Goal: Transaction & Acquisition: Purchase product/service

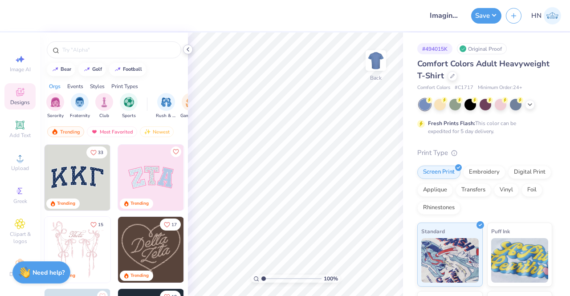
click at [187, 45] on div at bounding box center [188, 50] width 10 height 10
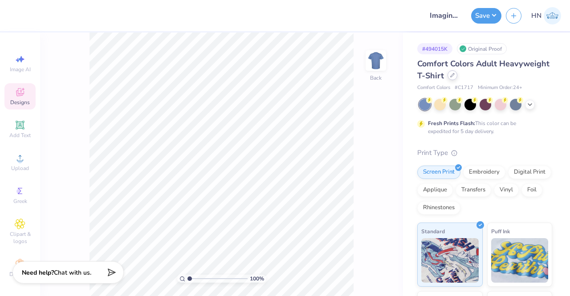
click at [455, 77] on icon at bounding box center [452, 75] width 4 height 4
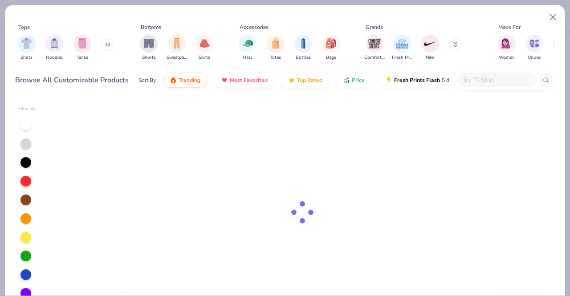
click at [501, 78] on input "text" at bounding box center [496, 80] width 69 height 10
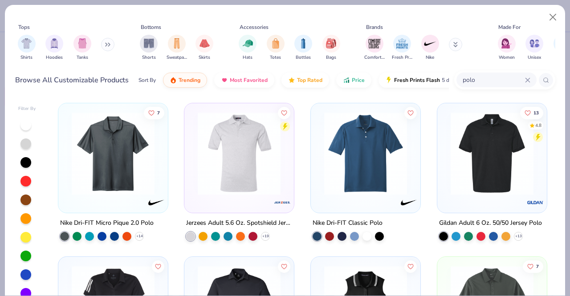
click at [464, 77] on input "polo" at bounding box center [493, 80] width 63 height 10
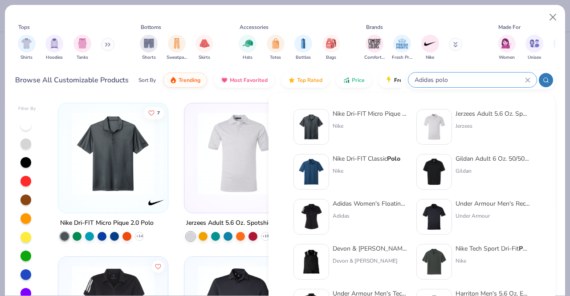
type input "Adidas polo"
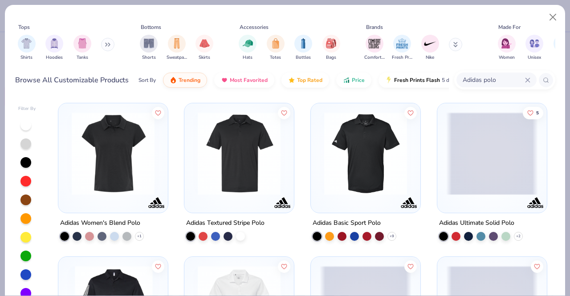
click at [240, 165] on img at bounding box center [239, 153] width 92 height 83
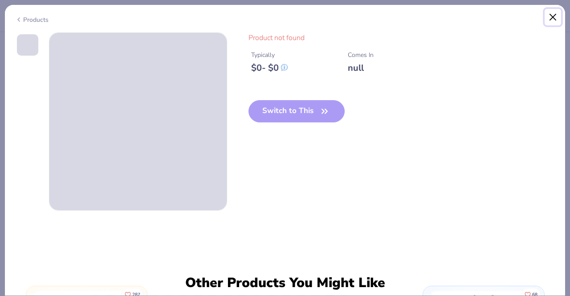
click at [555, 17] on button "Close" at bounding box center [553, 17] width 17 height 17
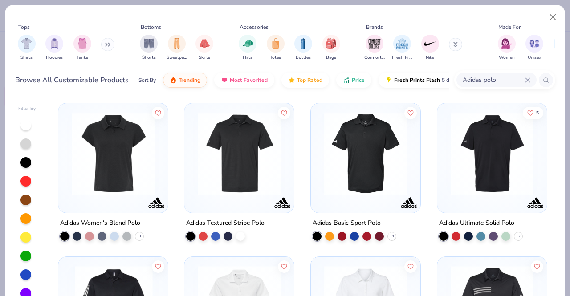
click at [369, 164] on img at bounding box center [366, 153] width 92 height 83
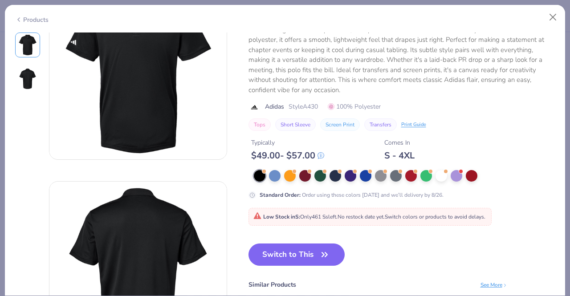
scroll to position [89, 0]
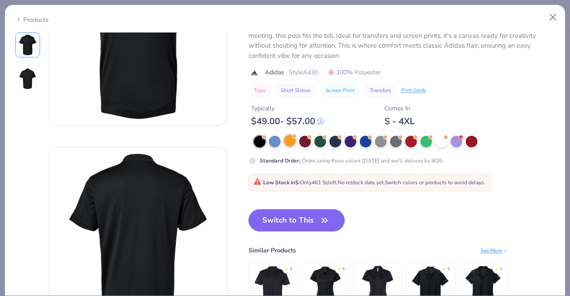
click at [291, 140] on div at bounding box center [290, 141] width 12 height 12
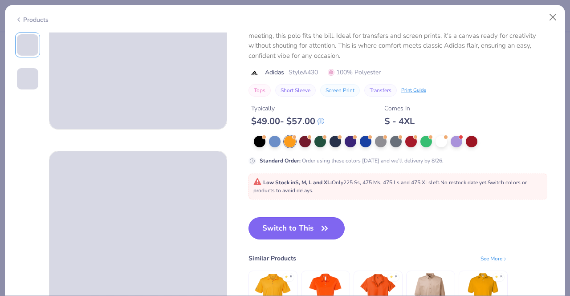
click at [297, 229] on button "Switch to This" at bounding box center [296, 228] width 97 height 22
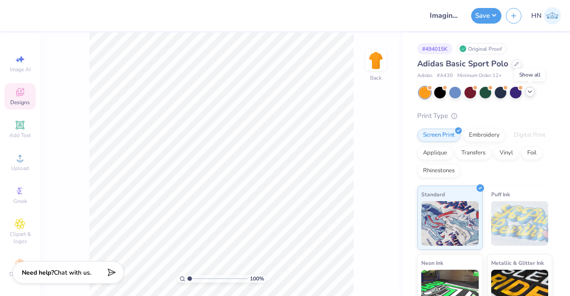
click at [529, 89] on icon at bounding box center [529, 91] width 7 height 7
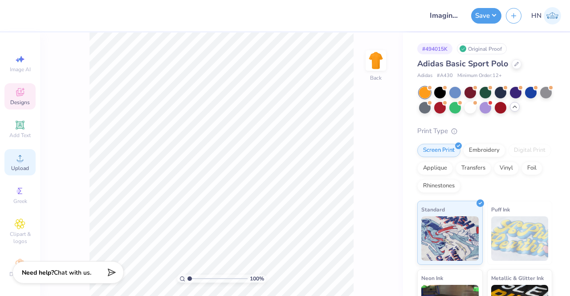
click at [27, 163] on div "Upload" at bounding box center [19, 162] width 31 height 26
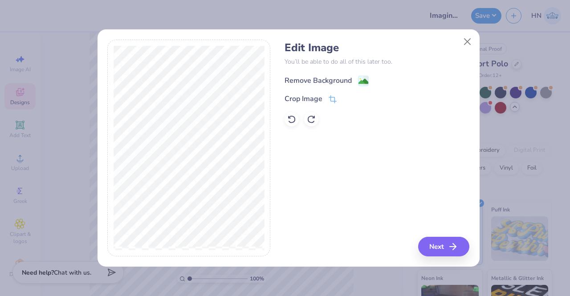
click at [348, 75] on div "Remove Background" at bounding box center [318, 80] width 67 height 11
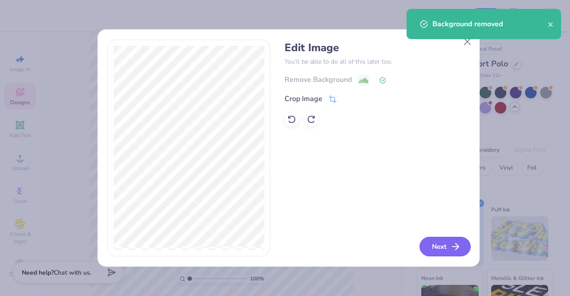
click at [424, 248] on button "Next" at bounding box center [444, 247] width 51 height 20
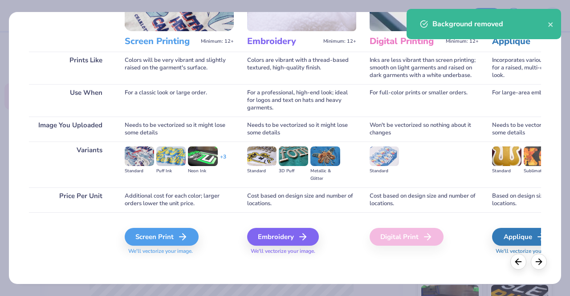
scroll to position [103, 0]
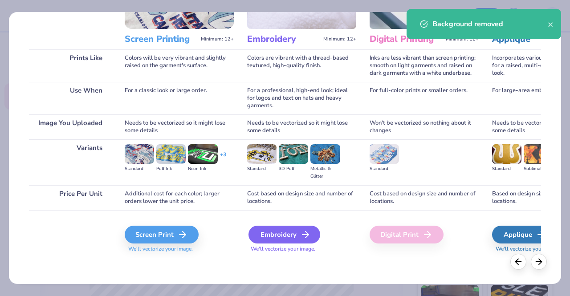
click at [279, 230] on div "Embroidery" at bounding box center [284, 235] width 72 height 18
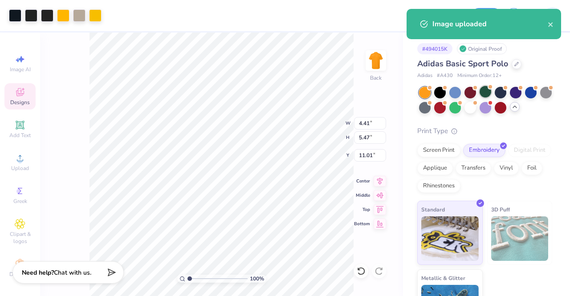
click at [487, 89] on div at bounding box center [486, 92] width 12 height 12
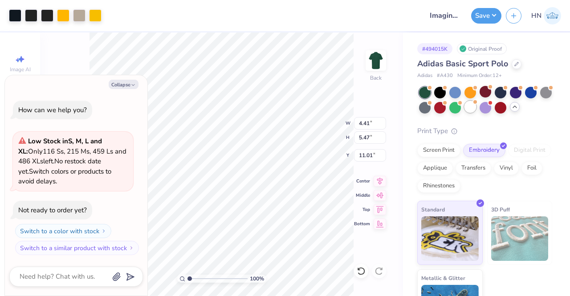
click at [476, 110] on div at bounding box center [470, 107] width 12 height 12
click at [136, 85] on div "Collapse How can we help you? Low Stock in S, M, L and XL : Only 116 Ss, 215 Ms…" at bounding box center [76, 185] width 143 height 221
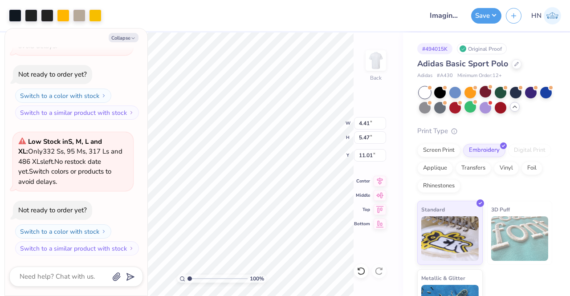
type textarea "x"
type input "3.31"
type input "4.12"
type textarea "x"
type input "3.00"
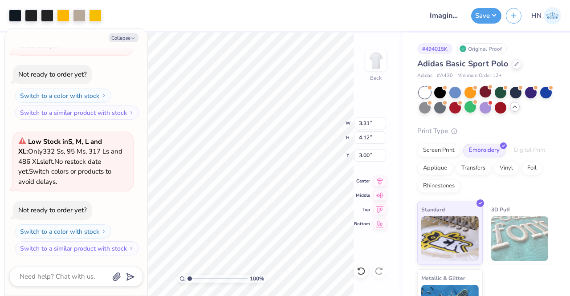
type textarea "x"
type input "2.71"
type textarea "x"
type input "3.00"
type textarea "x"
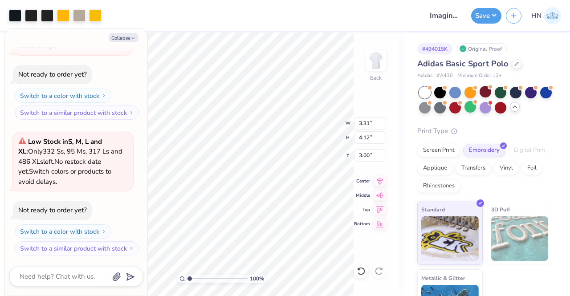
type input "2.80"
type input "3.48"
drag, startPoint x: 372, startPoint y: 125, endPoint x: 354, endPoint y: 123, distance: 17.9
click at [354, 123] on input "2.80" at bounding box center [370, 123] width 32 height 12
type input "3"
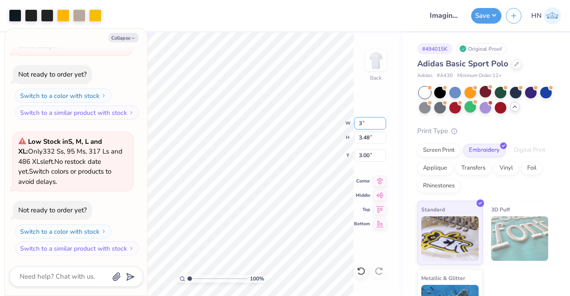
type textarea "x"
type input "3.00"
type input "3.72"
type input "2.88"
type textarea "x"
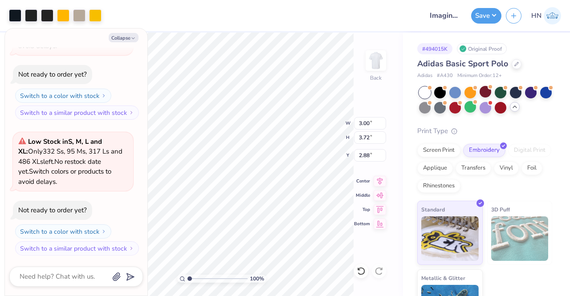
type input "3.00"
click at [118, 41] on button "Collapse" at bounding box center [124, 37] width 30 height 9
type textarea "x"
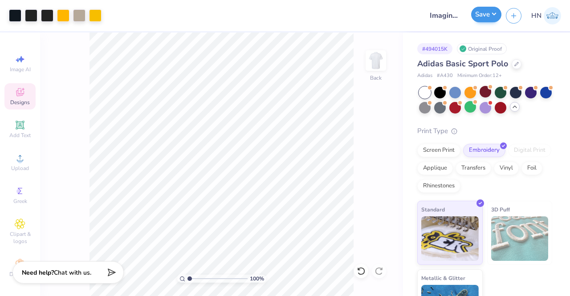
drag, startPoint x: 487, startPoint y: 24, endPoint x: 490, endPoint y: 19, distance: 5.4
click at [488, 23] on div "Save HN" at bounding box center [520, 15] width 99 height 31
click at [490, 17] on button "Save" at bounding box center [486, 15] width 30 height 16
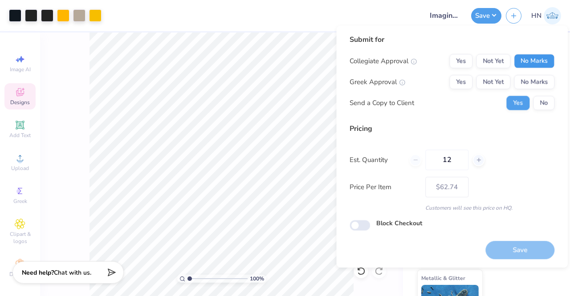
click at [530, 56] on button "No Marks" at bounding box center [534, 61] width 41 height 14
click at [533, 78] on button "No Marks" at bounding box center [534, 82] width 41 height 14
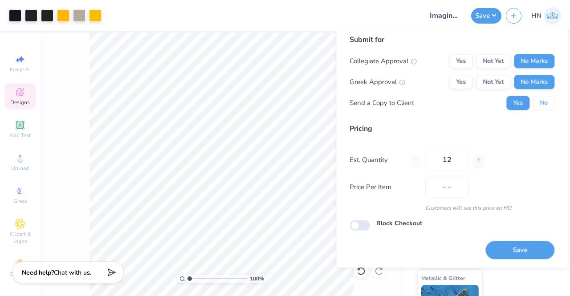
click at [539, 104] on button "No" at bounding box center [543, 103] width 21 height 14
drag, startPoint x: 521, startPoint y: 244, endPoint x: 502, endPoint y: 244, distance: 18.7
click at [521, 244] on button "Save" at bounding box center [519, 250] width 69 height 18
type input "$62.74"
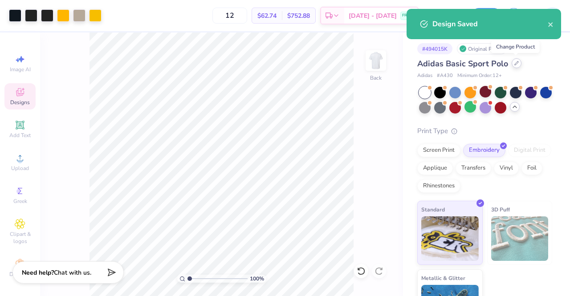
click at [517, 65] on icon at bounding box center [516, 63] width 4 height 4
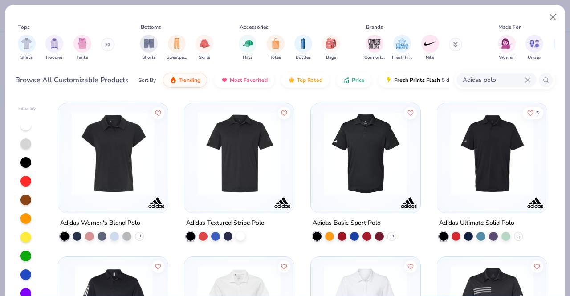
click at [527, 78] on icon at bounding box center [527, 79] width 5 height 5
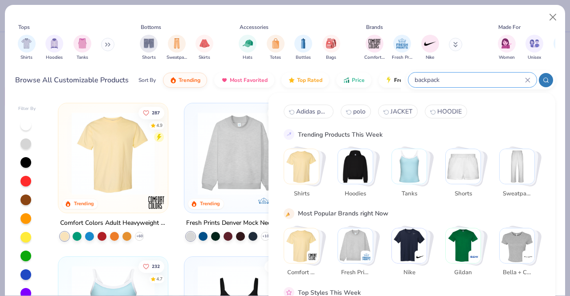
type input "backpack"
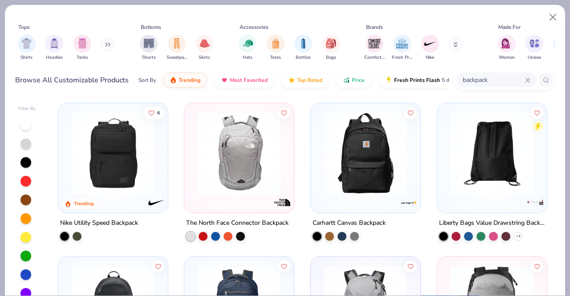
scroll to position [45, 0]
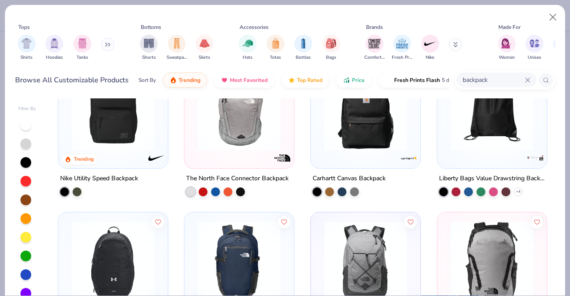
click at [339, 166] on div at bounding box center [366, 114] width 110 height 110
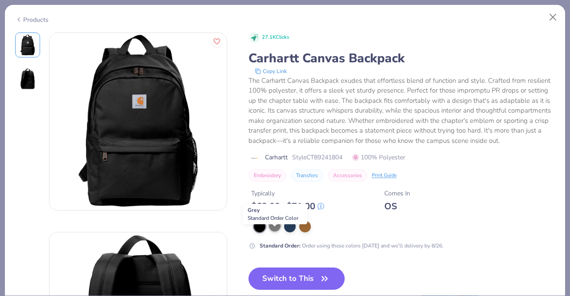
click at [275, 232] on div at bounding box center [275, 226] width 12 height 12
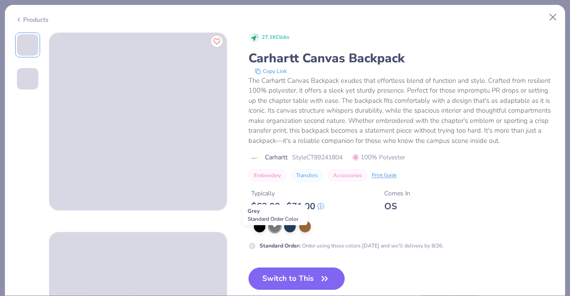
scroll to position [45, 0]
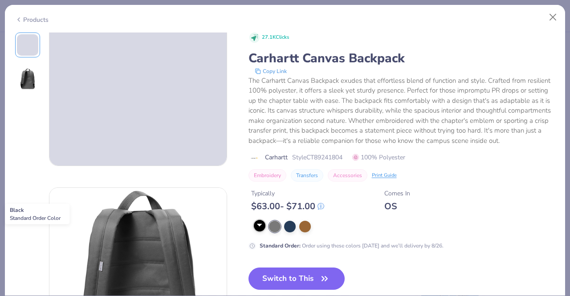
click at [259, 232] on div at bounding box center [260, 226] width 12 height 12
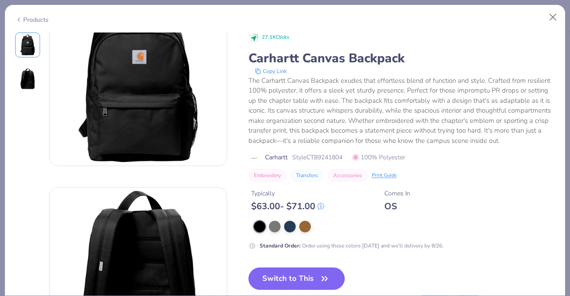
click at [292, 280] on button "Switch to This" at bounding box center [296, 279] width 97 height 22
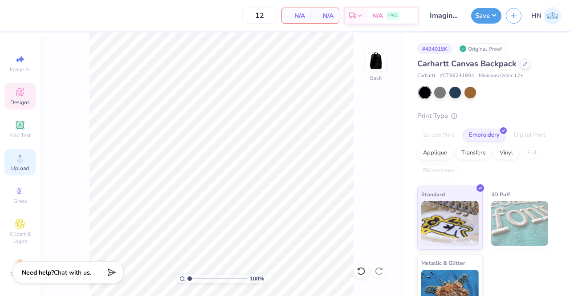
click at [21, 158] on icon at bounding box center [20, 158] width 11 height 11
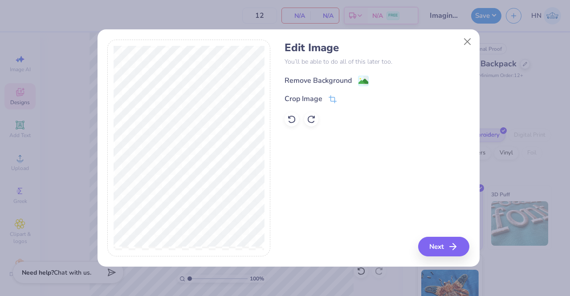
click at [327, 85] on div "Remove Background" at bounding box center [318, 80] width 67 height 11
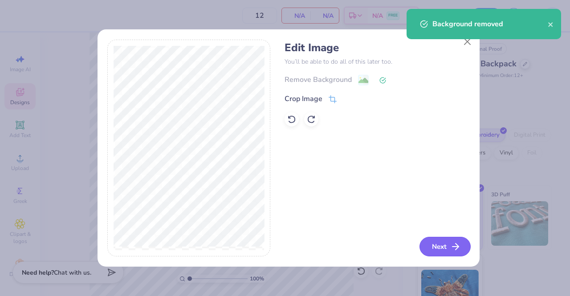
click at [430, 244] on button "Next" at bounding box center [444, 247] width 51 height 20
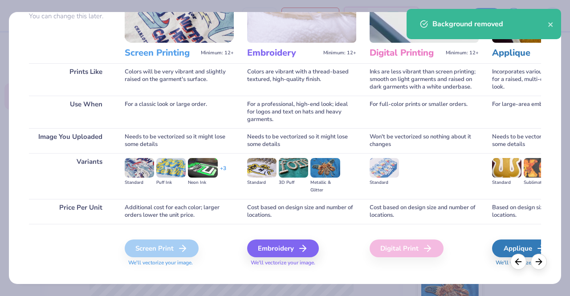
scroll to position [103, 0]
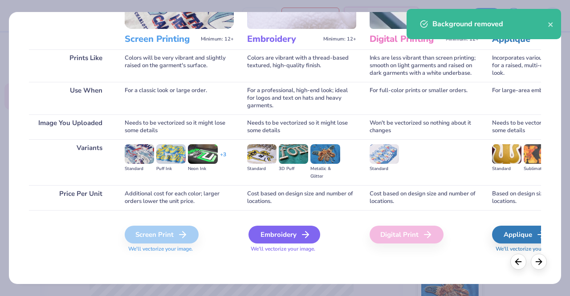
click at [308, 237] on icon at bounding box center [305, 234] width 11 height 11
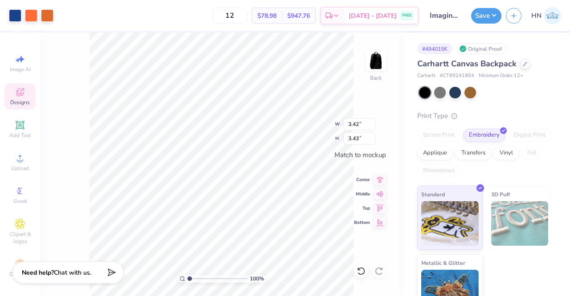
type input "3.42"
type input "3.43"
click at [468, 91] on div at bounding box center [470, 92] width 12 height 12
click at [454, 90] on div at bounding box center [455, 92] width 12 height 12
click at [525, 61] on div at bounding box center [525, 63] width 10 height 10
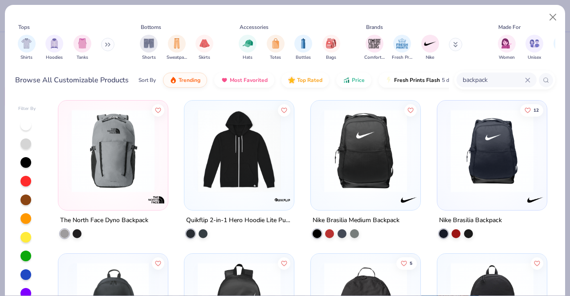
scroll to position [312, 0]
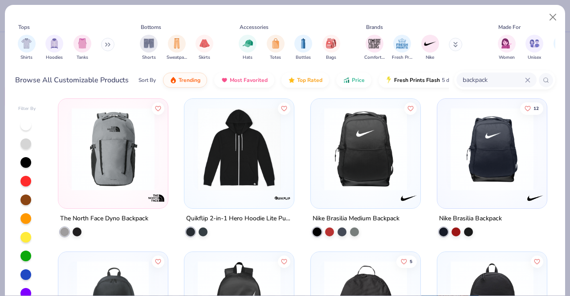
click at [361, 175] on img at bounding box center [366, 148] width 92 height 83
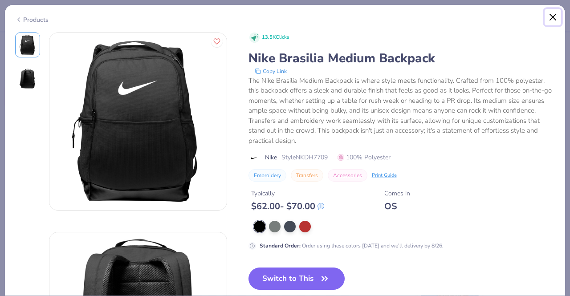
click at [550, 19] on button "Close" at bounding box center [553, 17] width 17 height 17
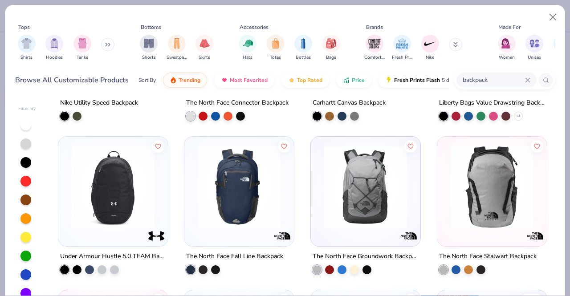
scroll to position [145, 0]
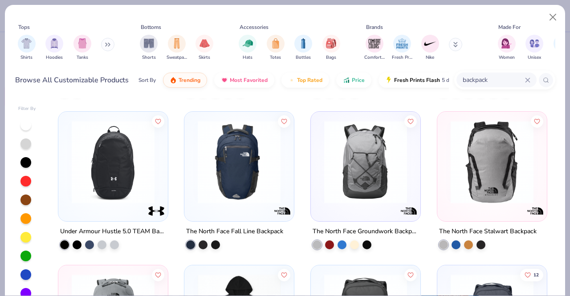
click at [123, 196] on img at bounding box center [113, 162] width 92 height 83
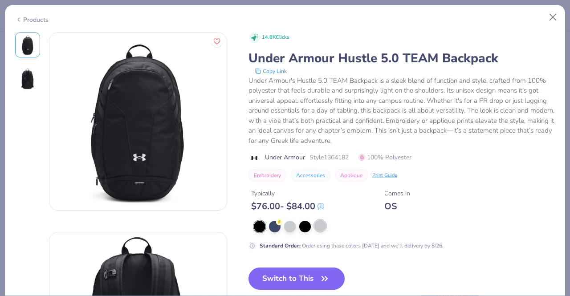
click at [319, 223] on div at bounding box center [320, 226] width 12 height 12
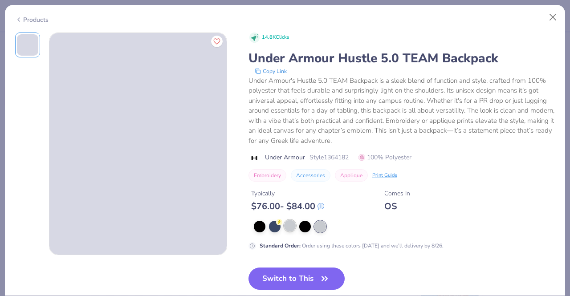
click at [286, 228] on div at bounding box center [290, 226] width 12 height 12
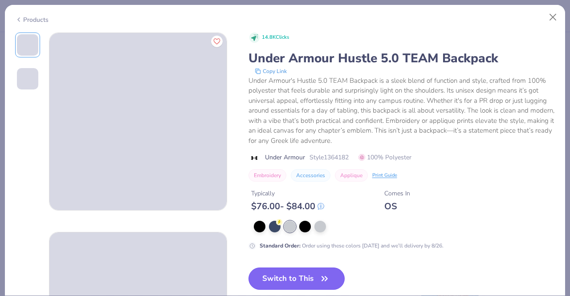
click at [271, 281] on button "Switch to This" at bounding box center [296, 279] width 97 height 22
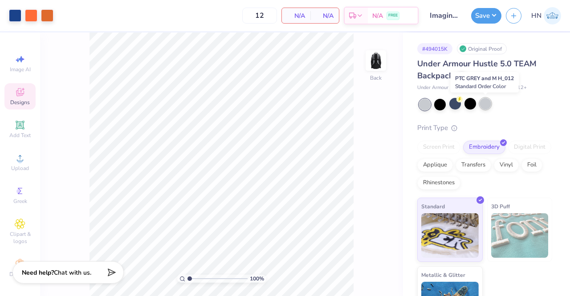
click at [485, 102] on div at bounding box center [486, 104] width 12 height 12
click at [467, 102] on div at bounding box center [470, 104] width 12 height 12
click at [484, 102] on div at bounding box center [486, 104] width 12 height 12
click at [472, 102] on div at bounding box center [470, 104] width 12 height 12
click at [486, 103] on div at bounding box center [486, 104] width 12 height 12
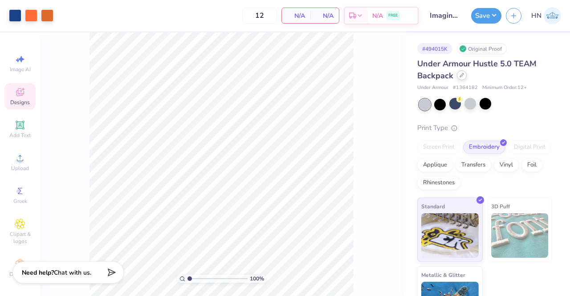
click at [460, 77] on div at bounding box center [462, 75] width 10 height 10
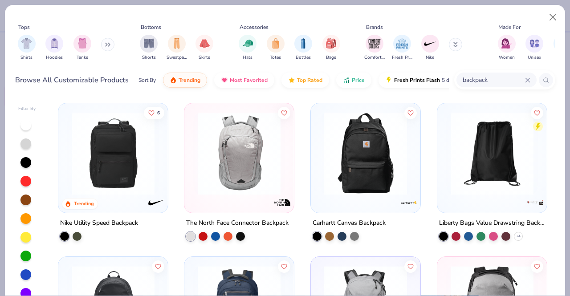
scroll to position [45, 0]
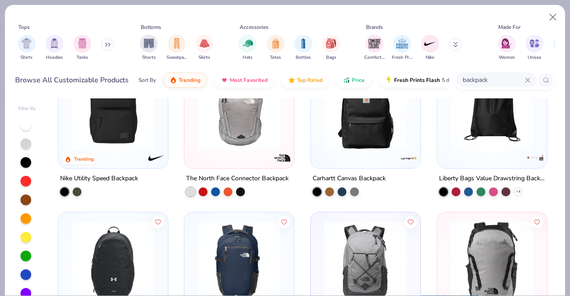
click at [245, 168] on div "6 Trending Nike Utility Speed Backpack The North Face Connector Backpack Carhar…" at bounding box center [302, 210] width 506 height 225
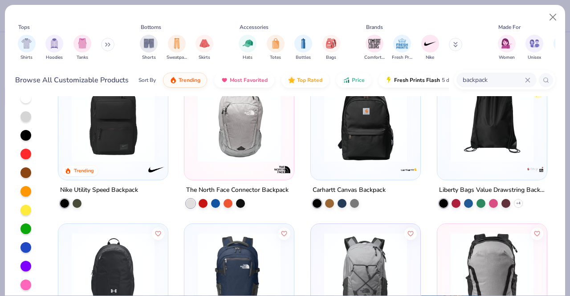
scroll to position [0, 0]
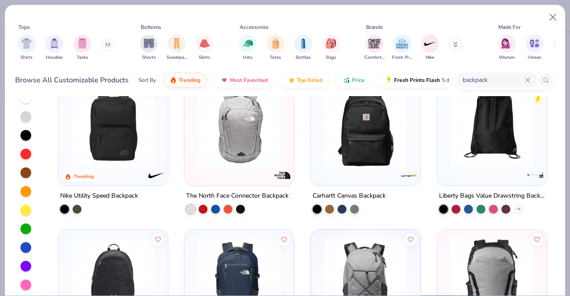
click at [246, 162] on img at bounding box center [239, 126] width 92 height 83
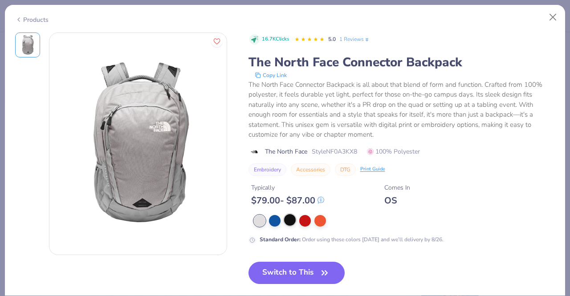
click at [292, 220] on div at bounding box center [290, 220] width 12 height 12
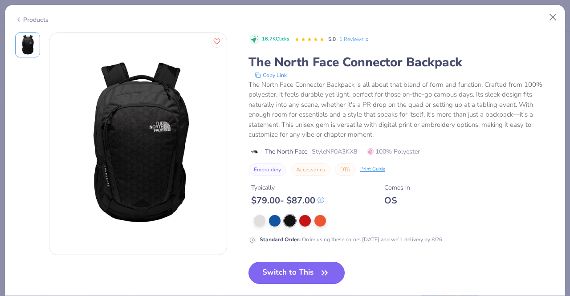
click at [305, 267] on button "Switch to This" at bounding box center [296, 273] width 97 height 22
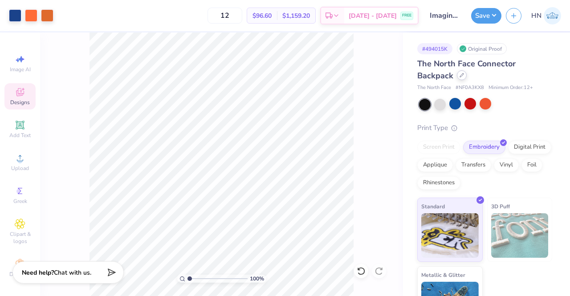
click at [465, 75] on div at bounding box center [462, 75] width 10 height 10
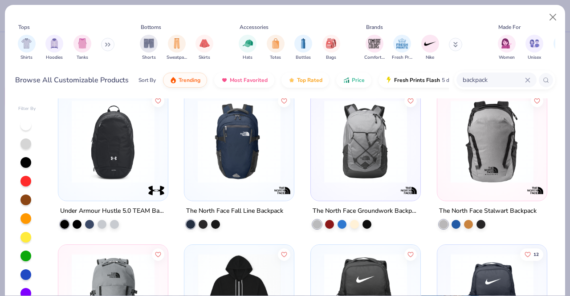
scroll to position [178, 0]
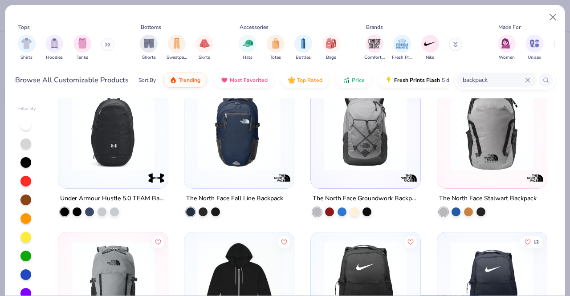
click at [504, 152] on img at bounding box center [492, 129] width 92 height 83
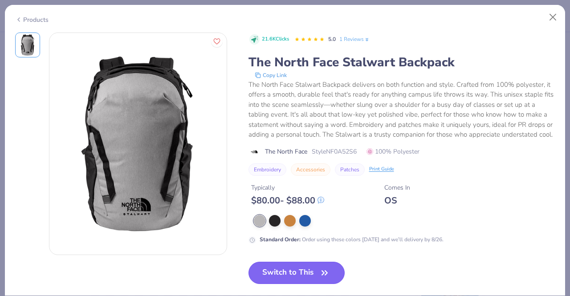
click at [291, 275] on button "Switch to This" at bounding box center [296, 273] width 97 height 22
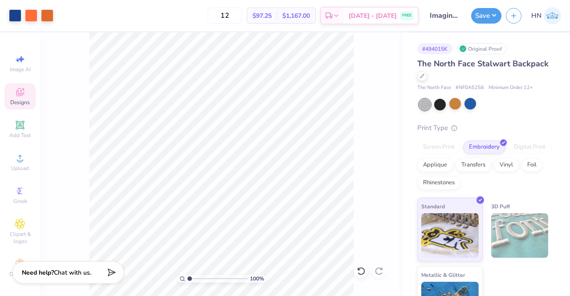
click at [467, 73] on div "The North Face Stalwart Backpack" at bounding box center [484, 70] width 135 height 24
click at [427, 74] on div at bounding box center [422, 75] width 10 height 10
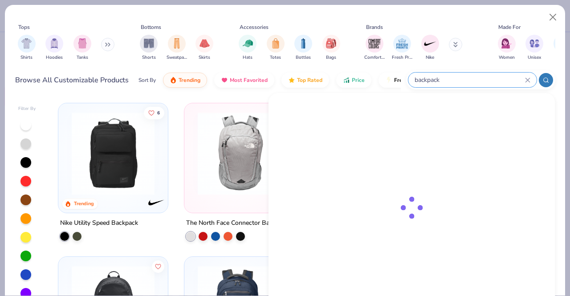
click at [496, 81] on input "backpack" at bounding box center [469, 80] width 111 height 10
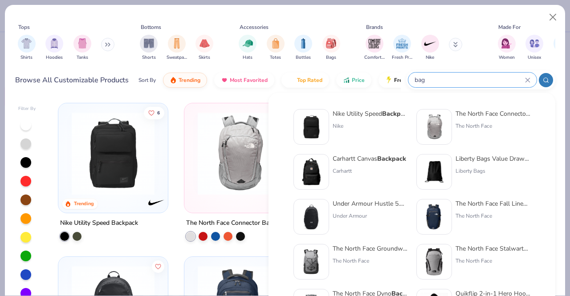
type input "bag"
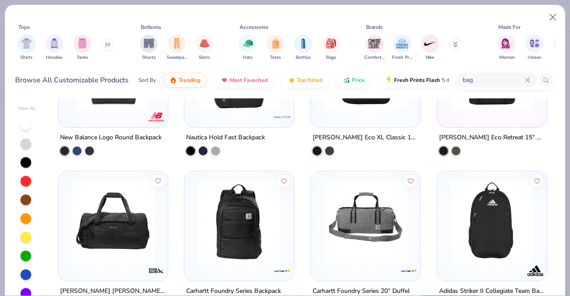
scroll to position [27, 0]
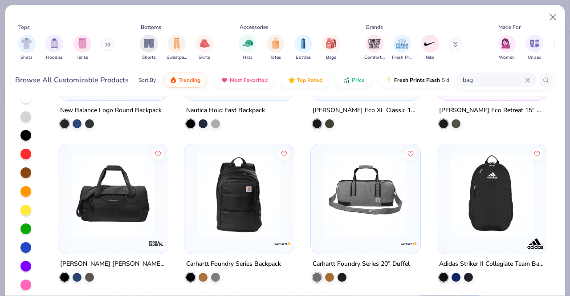
click at [460, 199] on img at bounding box center [492, 194] width 92 height 83
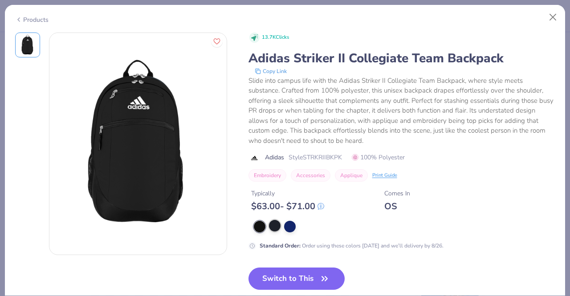
click at [280, 224] on div at bounding box center [275, 226] width 12 height 12
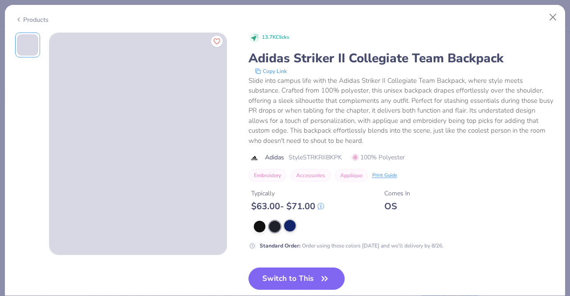
click at [294, 226] on div at bounding box center [290, 226] width 12 height 12
click at [286, 280] on button "Switch to This" at bounding box center [296, 279] width 97 height 22
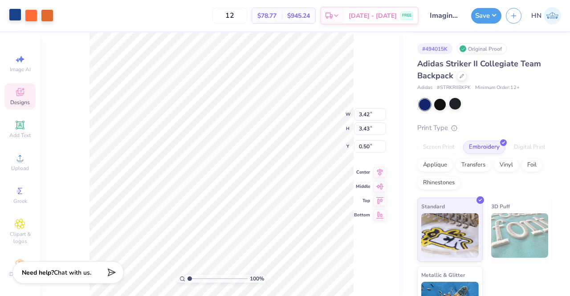
click at [9, 17] on div at bounding box center [15, 14] width 12 height 12
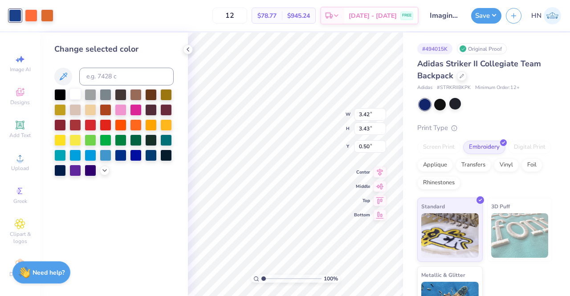
click at [73, 93] on div at bounding box center [75, 94] width 12 height 12
type input "3.11"
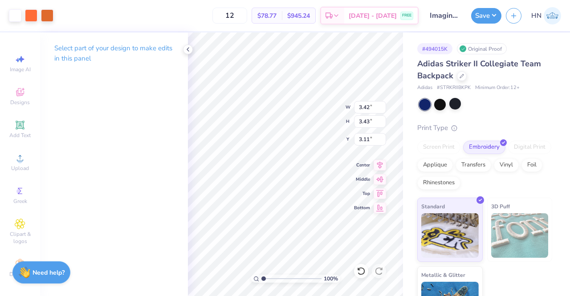
type input "2.67"
type input "2.68"
type input "3.55"
click at [461, 72] on div at bounding box center [462, 75] width 10 height 10
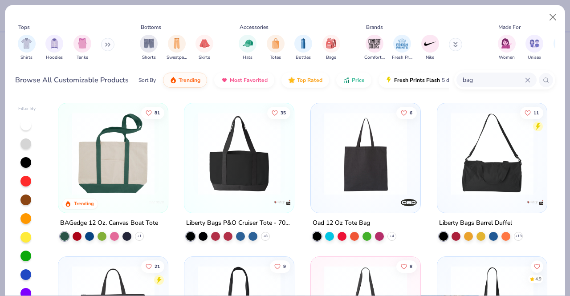
click at [476, 75] on input "bag" at bounding box center [493, 80] width 63 height 10
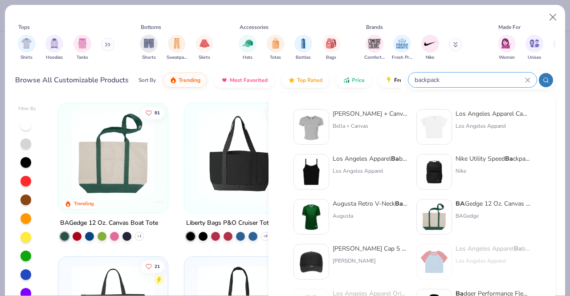
type input "backpack"
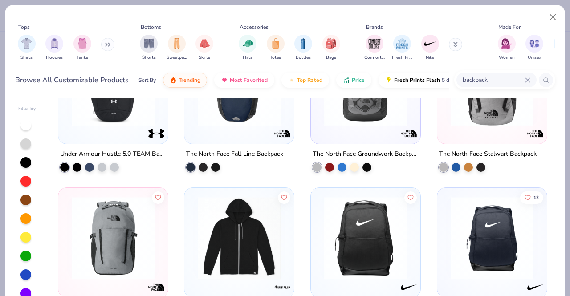
scroll to position [312, 0]
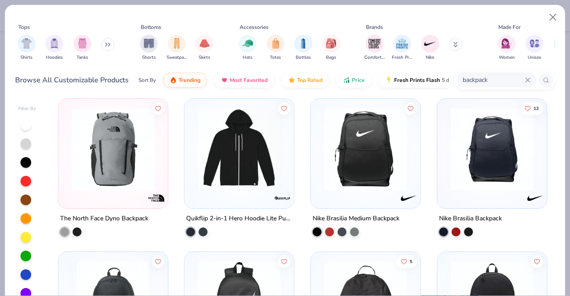
click at [330, 176] on img at bounding box center [366, 148] width 92 height 83
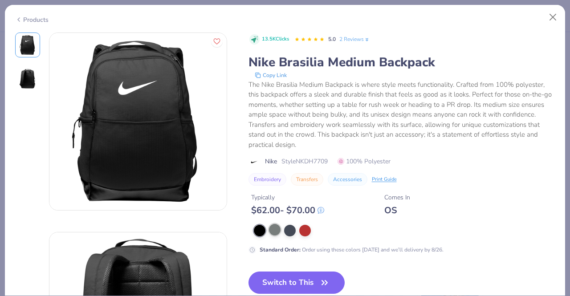
click at [273, 228] on div at bounding box center [275, 230] width 12 height 12
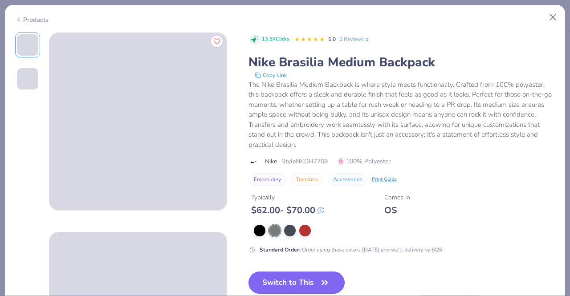
click at [277, 279] on button "Switch to This" at bounding box center [296, 283] width 97 height 22
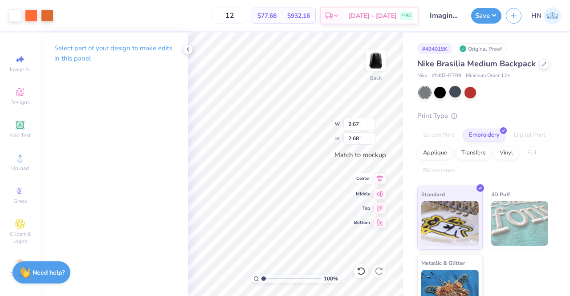
click at [380, 177] on icon at bounding box center [380, 178] width 12 height 11
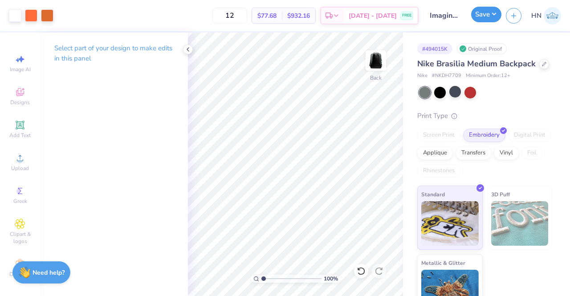
click at [481, 16] on button "Save" at bounding box center [486, 15] width 30 height 16
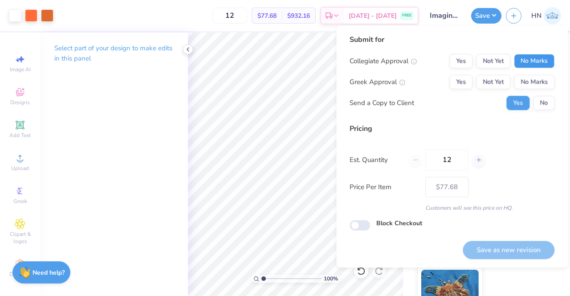
click at [532, 57] on button "No Marks" at bounding box center [534, 61] width 41 height 14
click at [532, 73] on div "Collegiate Approval Yes Not Yet No Marks Greek Approval Yes Not Yet No Marks Se…" at bounding box center [452, 82] width 205 height 56
click at [535, 84] on button "No Marks" at bounding box center [534, 82] width 41 height 14
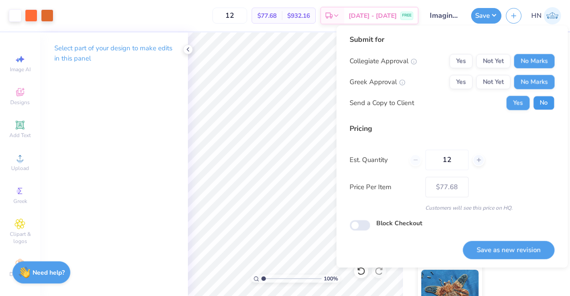
click at [539, 98] on button "No" at bounding box center [543, 103] width 21 height 14
click at [485, 245] on button "Save as new revision" at bounding box center [509, 250] width 92 height 18
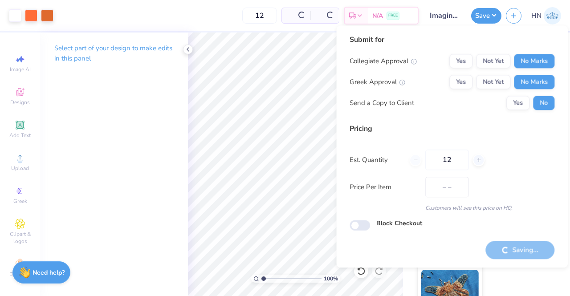
type input "$77.68"
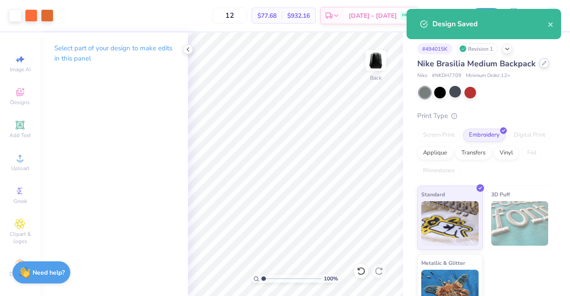
click at [542, 65] on icon at bounding box center [544, 63] width 4 height 4
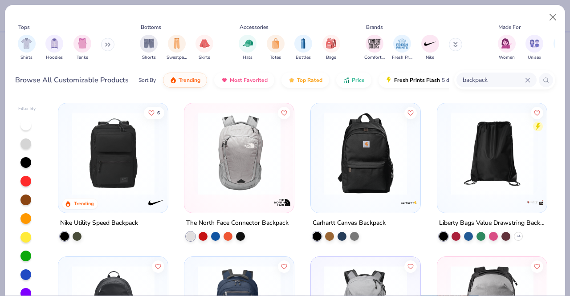
click at [531, 79] on div "backpack" at bounding box center [496, 80] width 80 height 15
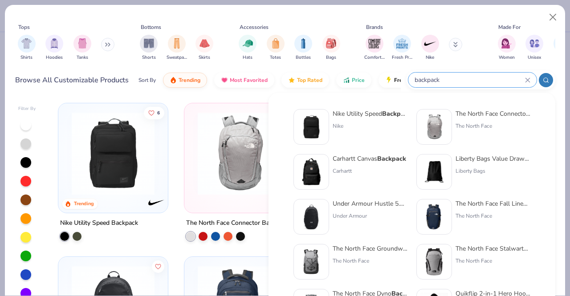
click at [525, 81] on icon at bounding box center [527, 79] width 5 height 5
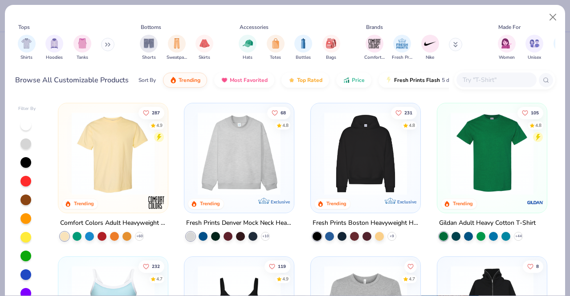
click at [374, 156] on img at bounding box center [366, 153] width 92 height 83
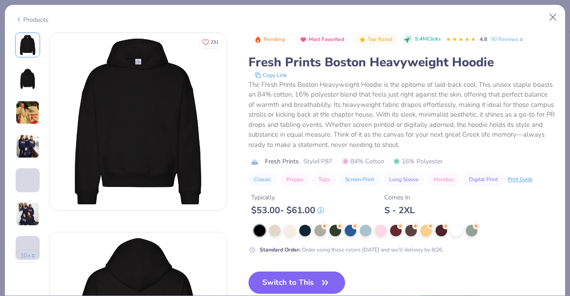
drag, startPoint x: 316, startPoint y: 278, endPoint x: 314, endPoint y: 268, distance: 10.0
click at [315, 278] on button "Switch to This" at bounding box center [296, 283] width 97 height 22
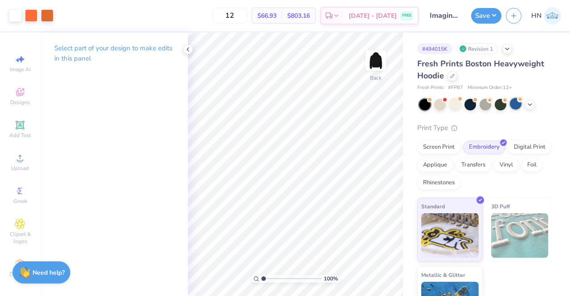
click at [517, 104] on div at bounding box center [516, 104] width 12 height 12
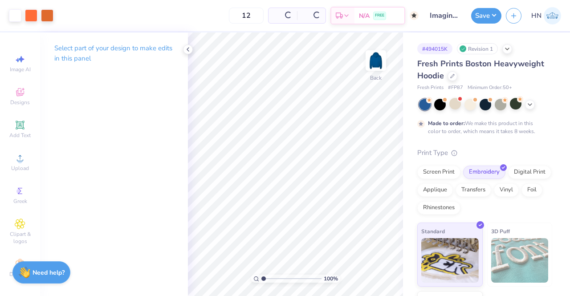
type textarea "x"
type input "50"
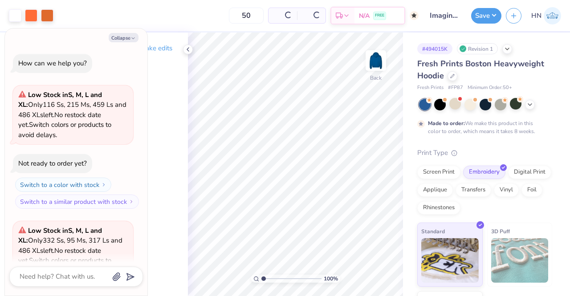
scroll to position [162, 0]
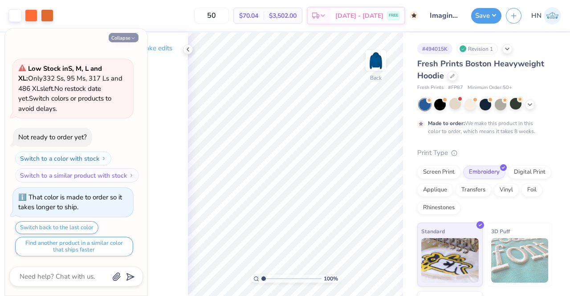
click at [132, 37] on icon "button" at bounding box center [132, 38] width 5 height 5
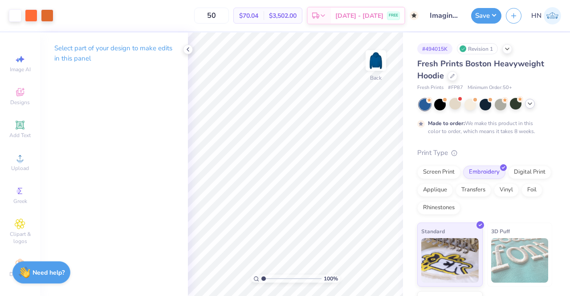
click at [529, 101] on icon at bounding box center [529, 103] width 7 height 7
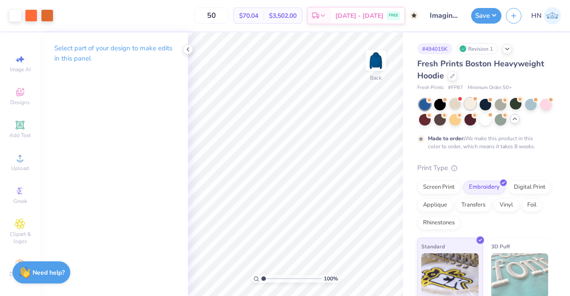
click at [473, 107] on div at bounding box center [470, 104] width 12 height 12
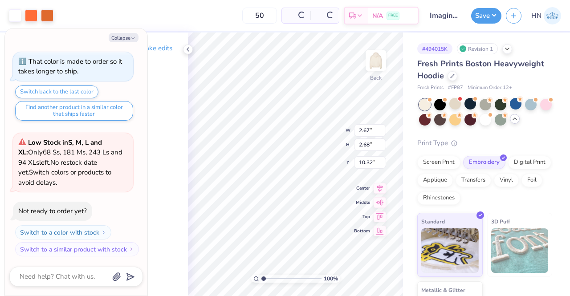
scroll to position [352, 0]
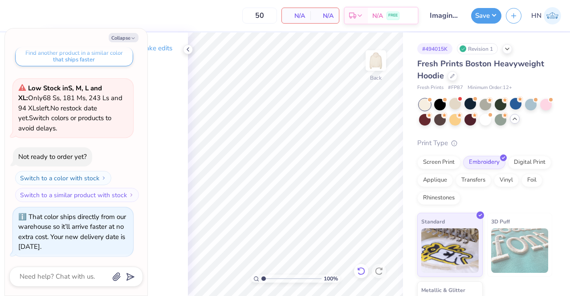
click at [364, 269] on icon at bounding box center [361, 271] width 9 height 9
click at [133, 39] on icon "button" at bounding box center [132, 38] width 5 height 5
type textarea "x"
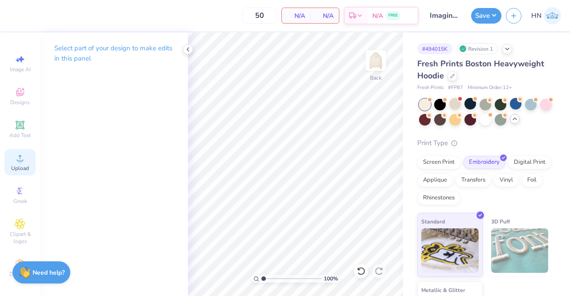
click at [19, 169] on span "Upload" at bounding box center [20, 168] width 18 height 7
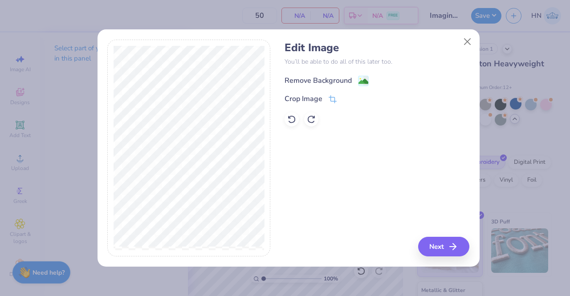
drag, startPoint x: 332, startPoint y: 90, endPoint x: 334, endPoint y: 83, distance: 7.5
click at [333, 87] on div "Remove Background Crop Image" at bounding box center [377, 100] width 185 height 52
click at [334, 83] on div "Remove Background" at bounding box center [318, 80] width 67 height 11
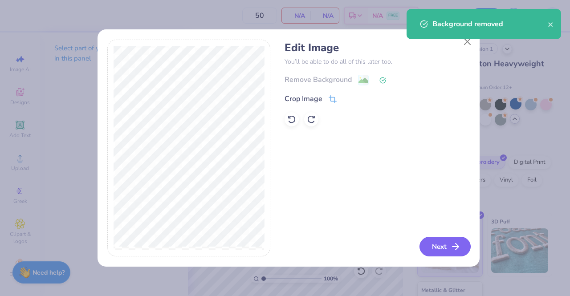
click at [443, 247] on button "Next" at bounding box center [444, 247] width 51 height 20
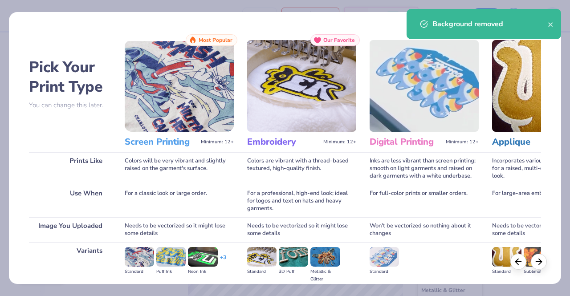
scroll to position [103, 0]
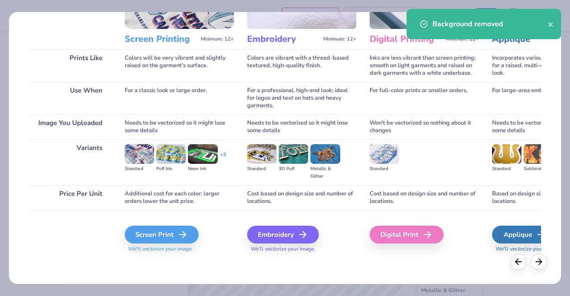
click at [181, 224] on div "Screen Print We'll vectorize your image." at bounding box center [179, 234] width 109 height 48
click at [175, 231] on div "Screen Print" at bounding box center [163, 235] width 74 height 18
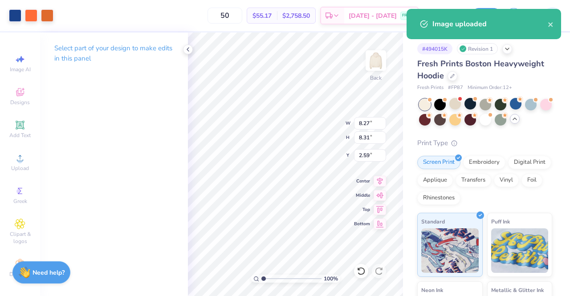
type input "6.54"
type input "6.57"
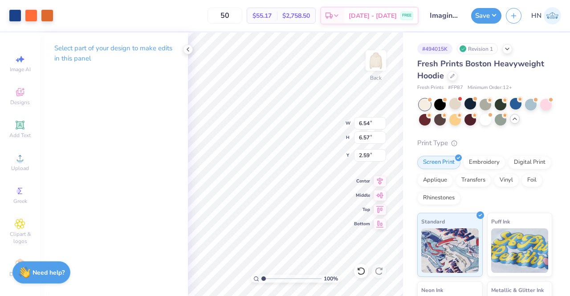
type input "3.00"
type input "4.48"
type input "4.50"
drag, startPoint x: 370, startPoint y: 126, endPoint x: 361, endPoint y: 128, distance: 9.0
click at [365, 126] on input "4.48" at bounding box center [370, 123] width 32 height 12
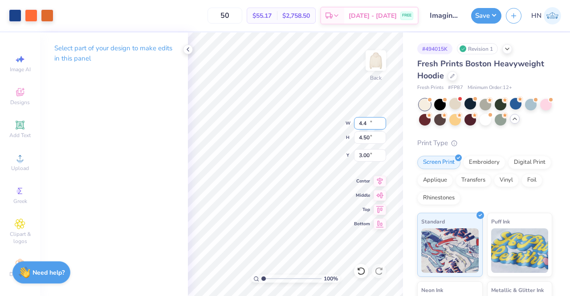
type input "4"
type input "3.50"
type input "3.52"
type input "3.49"
type input "3.00"
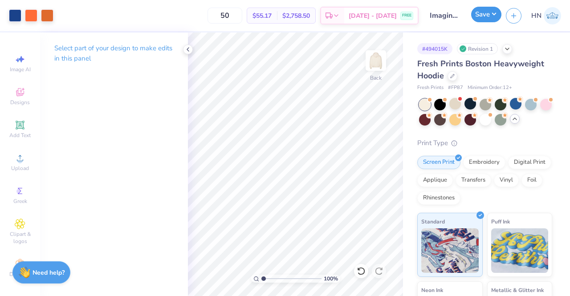
click at [482, 17] on button "Save" at bounding box center [486, 15] width 30 height 16
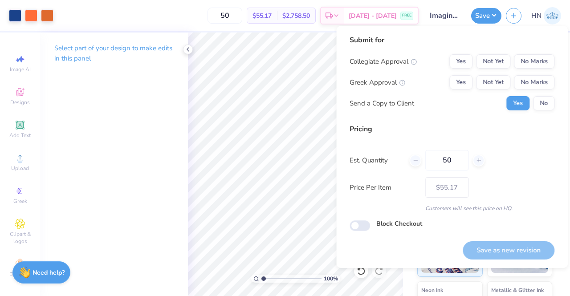
click at [514, 54] on div "Yes Not Yet No Marks" at bounding box center [501, 61] width 105 height 14
click at [522, 59] on button "No Marks" at bounding box center [534, 61] width 41 height 14
click at [530, 81] on button "No Marks" at bounding box center [534, 82] width 41 height 14
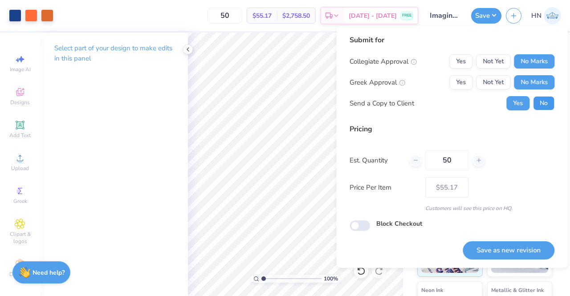
click at [541, 108] on button "No" at bounding box center [543, 103] width 21 height 14
drag, startPoint x: 506, startPoint y: 255, endPoint x: 350, endPoint y: 255, distance: 155.4
click at [505, 255] on button "Save as new revision" at bounding box center [509, 250] width 92 height 18
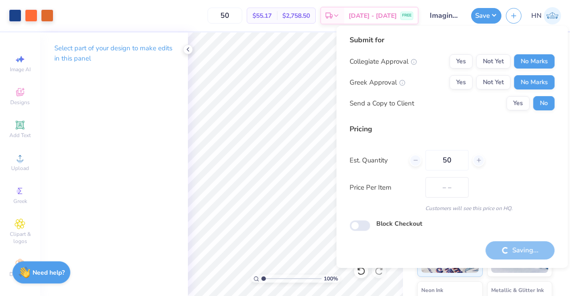
type input "$55.17"
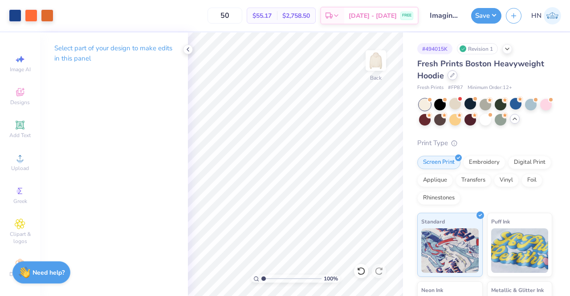
click at [456, 74] on div at bounding box center [453, 75] width 10 height 10
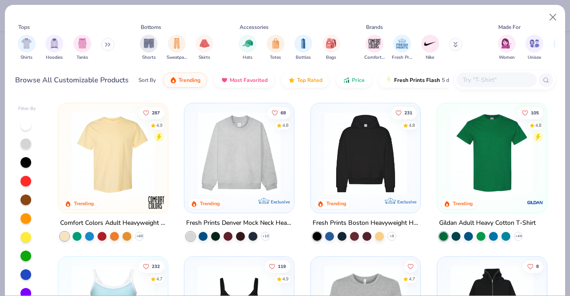
click at [520, 83] on input "text" at bounding box center [496, 80] width 69 height 10
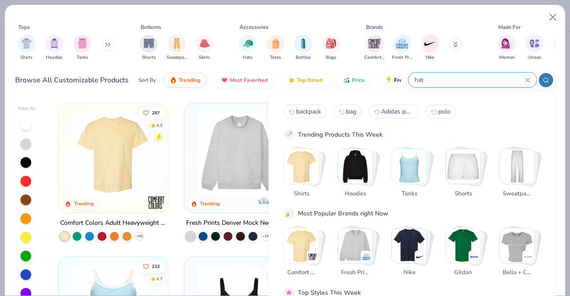
type input "hat"
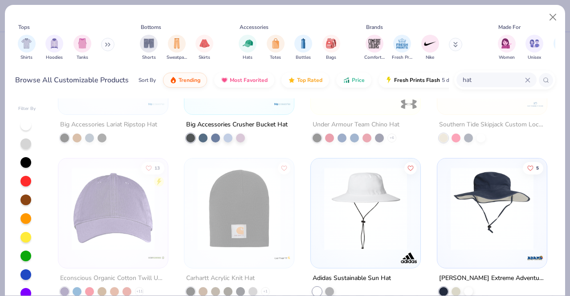
scroll to position [891, 0]
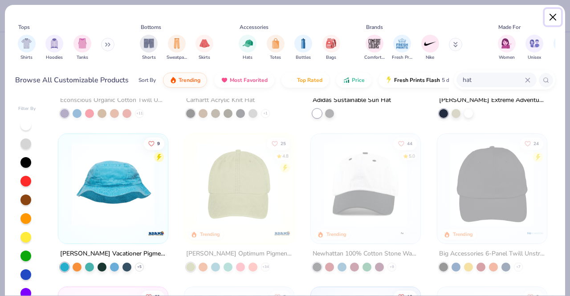
click at [554, 12] on button "Close" at bounding box center [553, 17] width 17 height 17
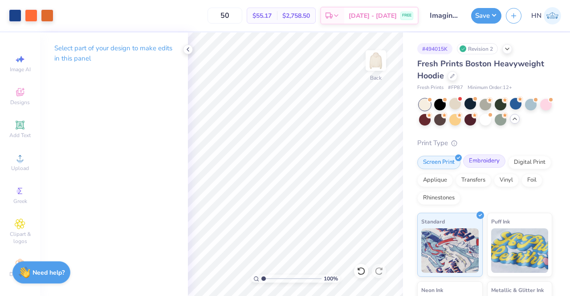
click at [479, 162] on div "Embroidery" at bounding box center [484, 161] width 42 height 13
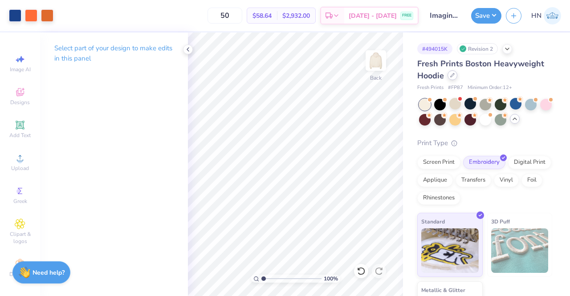
click at [451, 76] on icon at bounding box center [452, 75] width 4 height 4
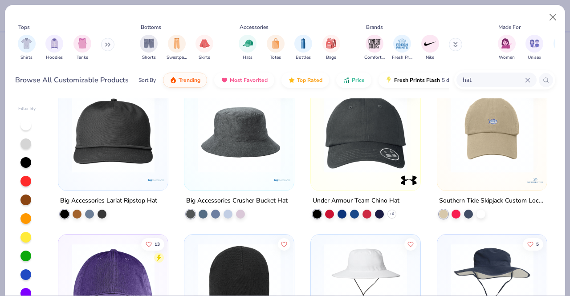
scroll to position [623, 0]
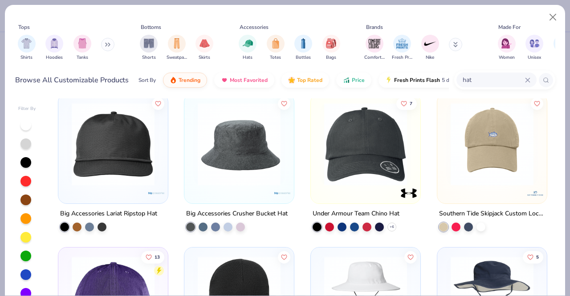
click at [335, 162] on img at bounding box center [366, 144] width 92 height 83
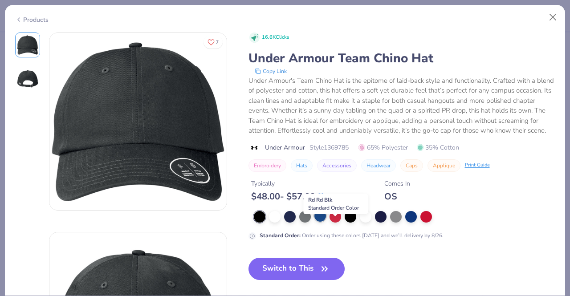
drag, startPoint x: 328, startPoint y: 226, endPoint x: 322, endPoint y: 224, distance: 6.4
click at [328, 223] on div at bounding box center [404, 217] width 301 height 12
click at [322, 222] on div at bounding box center [320, 216] width 12 height 12
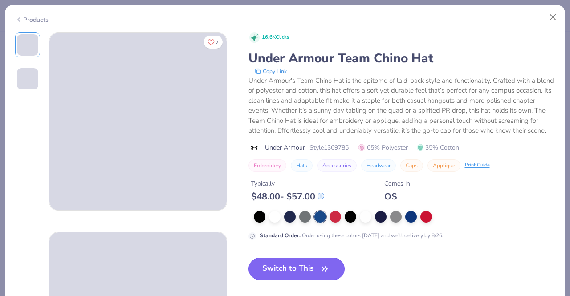
click at [310, 276] on button "Switch to This" at bounding box center [296, 269] width 97 height 22
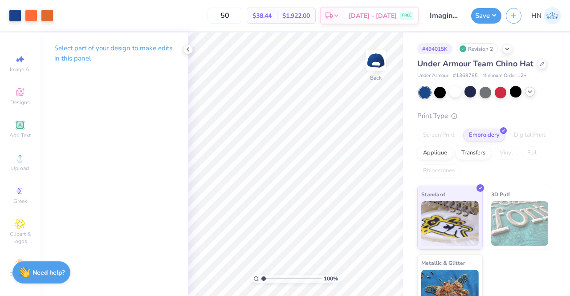
click at [12, 24] on div "Art colors" at bounding box center [26, 15] width 53 height 31
click at [12, 21] on div at bounding box center [15, 14] width 12 height 12
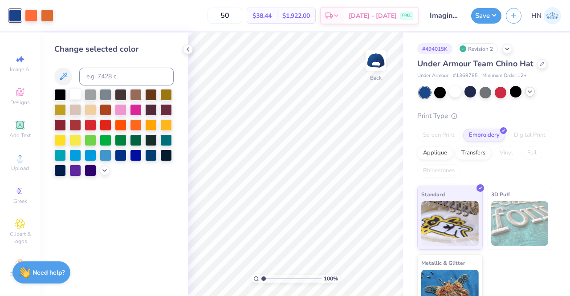
click at [77, 95] on div at bounding box center [75, 94] width 12 height 12
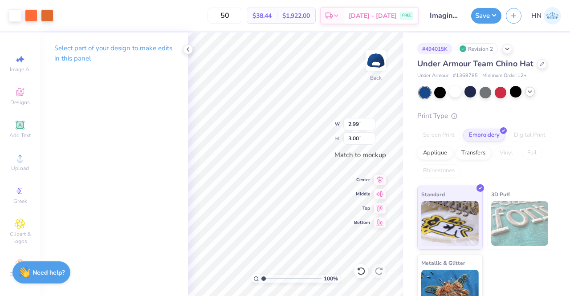
type input "1.70"
type input "1.71"
click at [382, 176] on icon at bounding box center [380, 178] width 12 height 11
click at [187, 47] on icon at bounding box center [187, 49] width 7 height 7
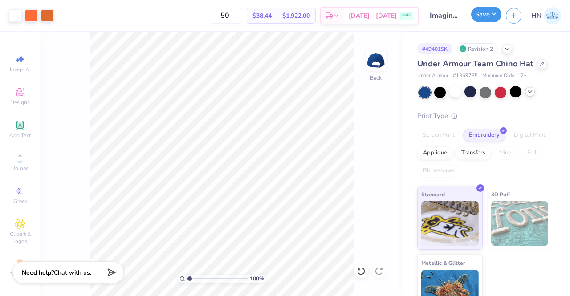
click at [489, 9] on button "Save" at bounding box center [486, 15] width 30 height 16
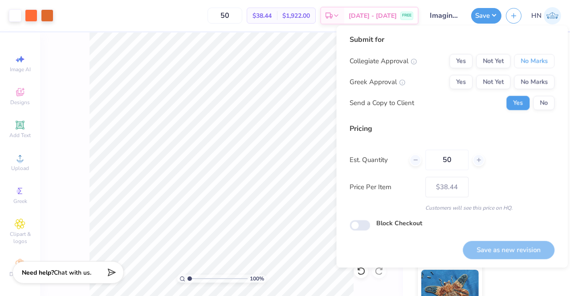
drag, startPoint x: 526, startPoint y: 57, endPoint x: 526, endPoint y: 69, distance: 11.6
click at [526, 59] on button "No Marks" at bounding box center [534, 61] width 41 height 14
click at [523, 86] on button "No Marks" at bounding box center [534, 82] width 41 height 14
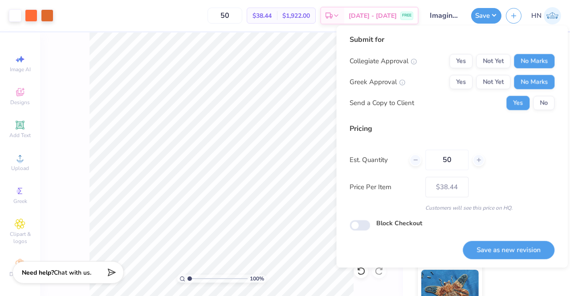
click at [546, 101] on button "No" at bounding box center [543, 103] width 21 height 14
drag, startPoint x: 478, startPoint y: 249, endPoint x: 439, endPoint y: 251, distance: 39.2
click at [478, 249] on button "Save as new revision" at bounding box center [509, 250] width 92 height 18
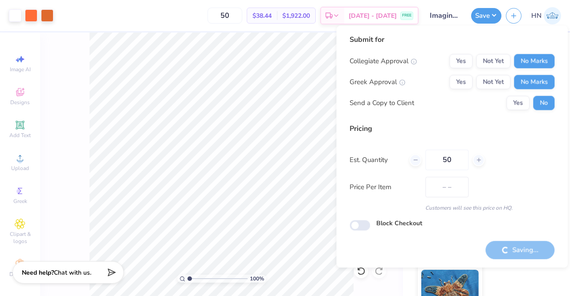
type input "$38.44"
